Goal: Information Seeking & Learning: Find specific fact

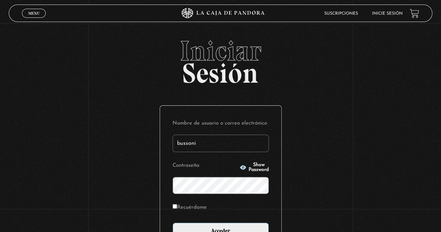
type input "Bussoni"
click at [249, 165] on span "Show Password" at bounding box center [259, 168] width 20 height 10
click at [177, 206] on input "Recuérdame" at bounding box center [175, 206] width 5 height 5
checkbox input "true"
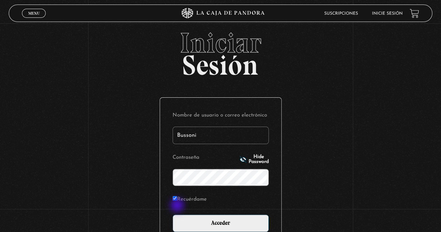
scroll to position [15, 0]
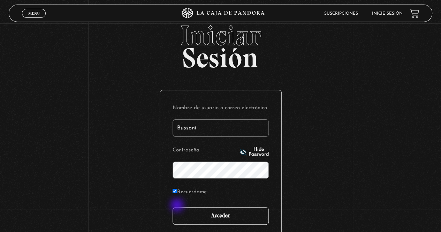
click at [218, 221] on input "Acceder" at bounding box center [221, 215] width 96 height 17
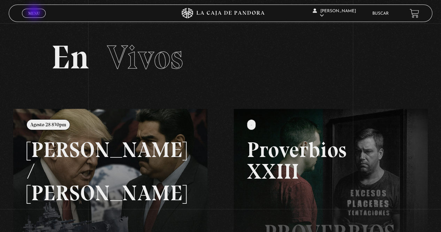
click at [35, 13] on span "Menu" at bounding box center [34, 13] width 12 height 4
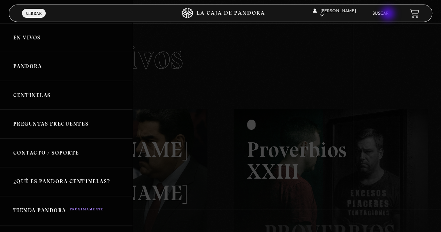
click at [389, 14] on link "Buscar" at bounding box center [381, 14] width 16 height 4
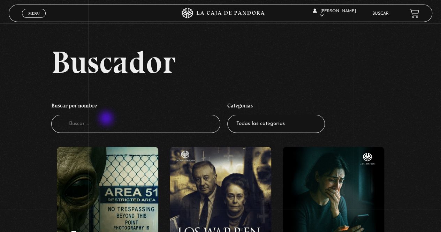
click at [107, 119] on input "Buscador" at bounding box center [136, 124] width 170 height 18
type input "el conjuro"
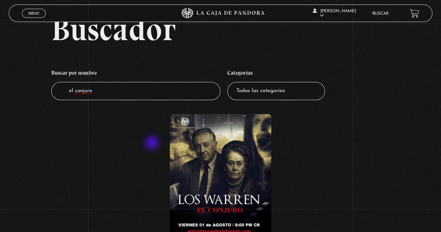
scroll to position [35, 0]
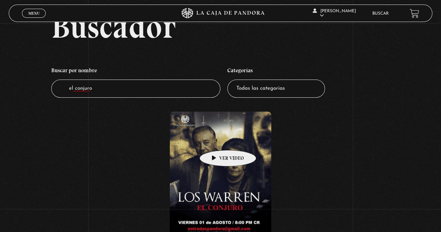
click at [217, 140] on figure at bounding box center [221, 175] width 102 height 126
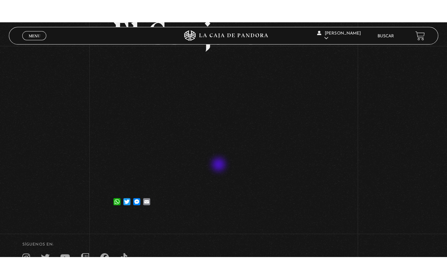
scroll to position [66, 0]
